Goal: Task Accomplishment & Management: Manage account settings

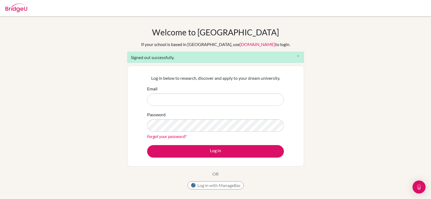
type input "jbowen@seishn.com"
drag, startPoint x: 188, startPoint y: 101, endPoint x: 153, endPoint y: 99, distance: 34.9
click at [153, 99] on input "jbowen@seishn.com" at bounding box center [215, 99] width 137 height 13
type input "[PERSON_NAME][EMAIL_ADDRESS][DOMAIN_NAME]"
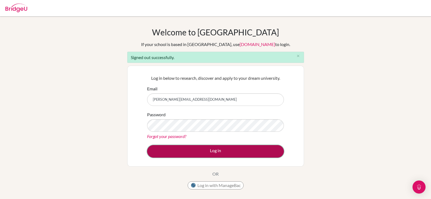
click at [249, 152] on button "Log in" at bounding box center [215, 151] width 137 height 13
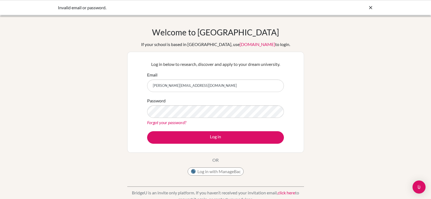
click at [173, 123] on link "Forgot your password?" at bounding box center [166, 122] width 39 height 5
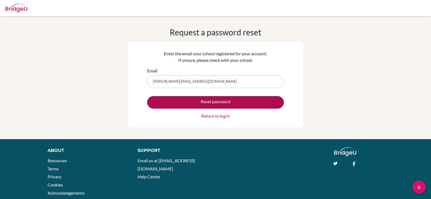
type input "[PERSON_NAME][EMAIL_ADDRESS][DOMAIN_NAME]"
click at [195, 100] on button "Reset password" at bounding box center [215, 102] width 137 height 13
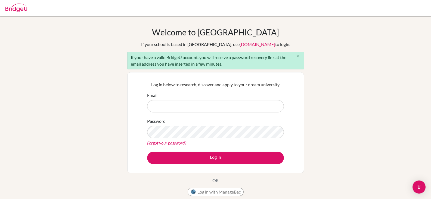
type input "[EMAIL_ADDRESS][DOMAIN_NAME]"
click at [188, 106] on input "jbowen@seishn.com" at bounding box center [215, 106] width 137 height 13
drag, startPoint x: 188, startPoint y: 106, endPoint x: 146, endPoint y: 99, distance: 42.1
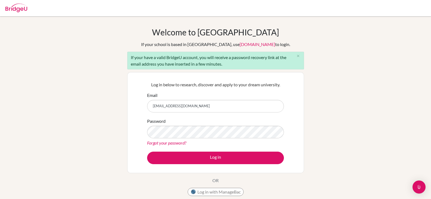
click at [146, 99] on div "Log in below to research, discover and apply to your dream university. Email jb…" at bounding box center [216, 122] width 144 height 89
type input "[PERSON_NAME][EMAIL_ADDRESS][DOMAIN_NAME]"
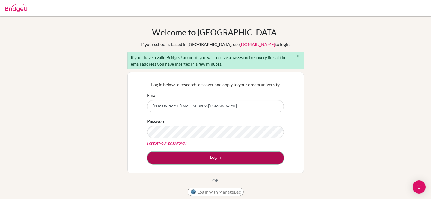
click at [233, 155] on button "Log in" at bounding box center [215, 157] width 137 height 13
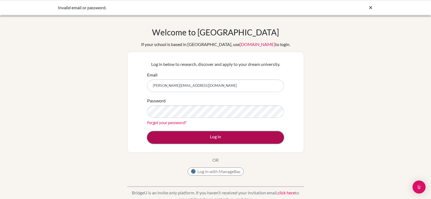
click at [243, 135] on button "Log in" at bounding box center [215, 137] width 137 height 13
